Goal: Check status: Check status

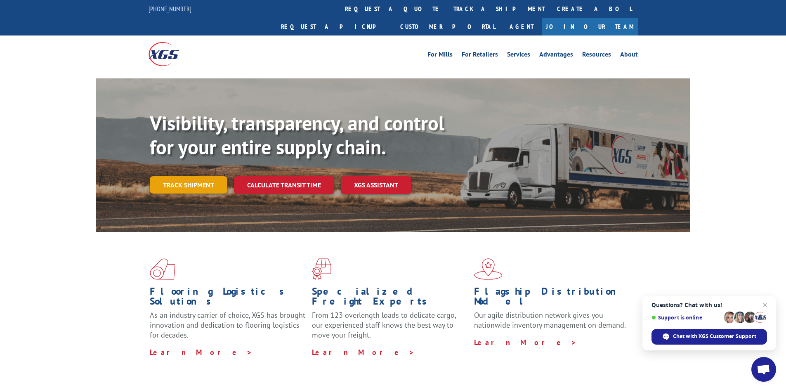
click at [197, 176] on link "Track shipment" at bounding box center [189, 184] width 78 height 17
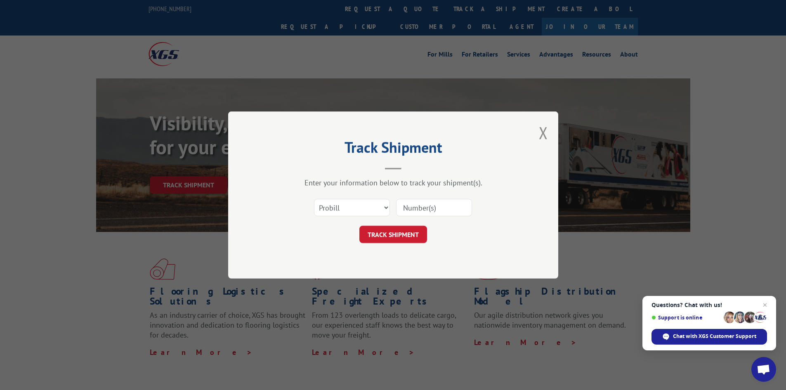
click at [410, 209] on input at bounding box center [434, 207] width 76 height 17
type input "3378422"
click at [405, 229] on button "TRACK SHIPMENT" at bounding box center [393, 234] width 68 height 17
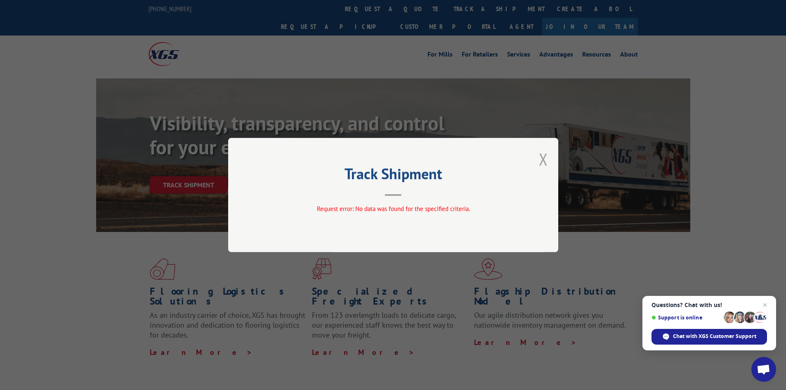
click at [543, 161] on button "Close modal" at bounding box center [543, 159] width 9 height 22
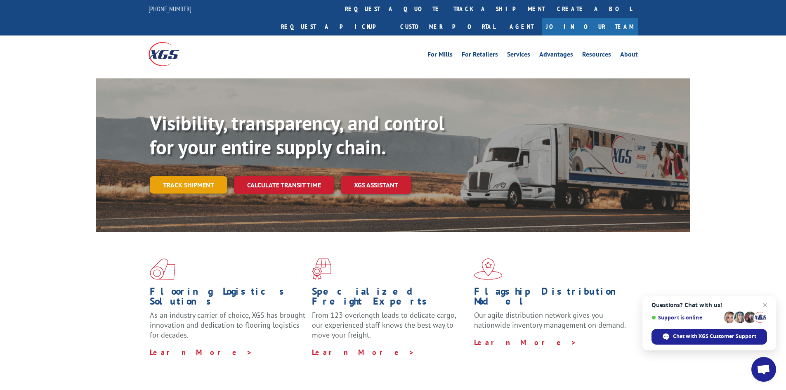
click at [202, 176] on link "Track shipment" at bounding box center [189, 184] width 78 height 17
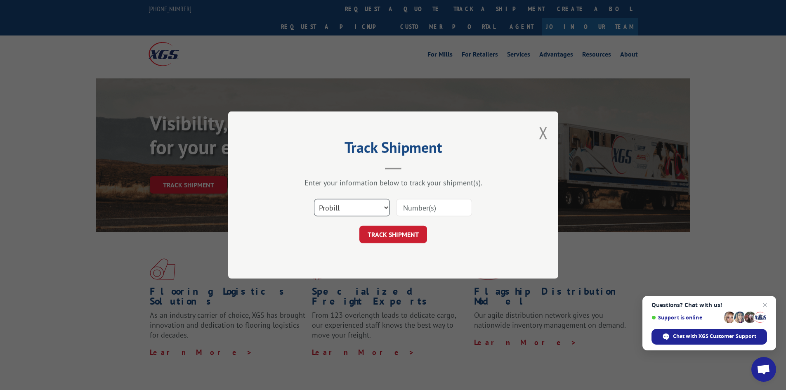
click at [362, 202] on select "Select category... Probill BOL PO" at bounding box center [352, 207] width 76 height 17
select select "bol"
click at [314, 199] on select "Select category... Probill BOL PO" at bounding box center [352, 207] width 76 height 17
click at [424, 210] on input at bounding box center [434, 207] width 76 height 17
type input "3378422"
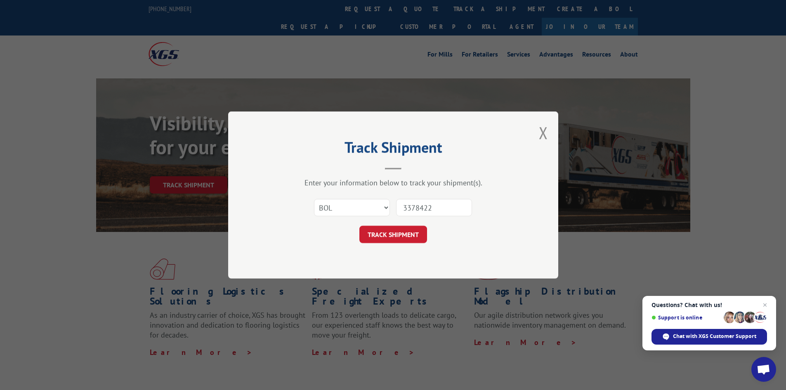
click at [400, 230] on button "TRACK SHIPMENT" at bounding box center [393, 234] width 68 height 17
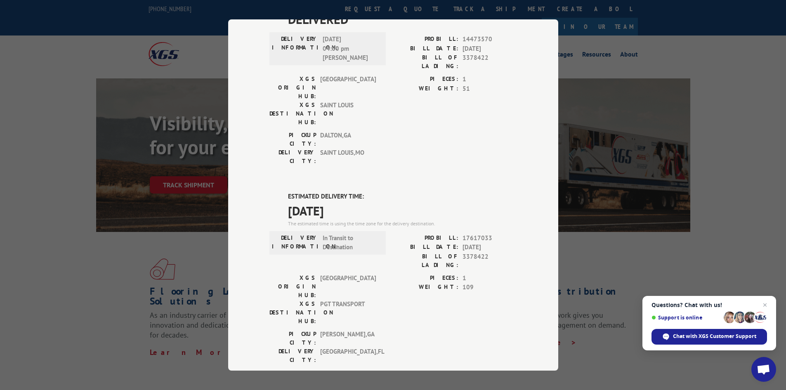
scroll to position [83, 0]
